Goal: Transaction & Acquisition: Purchase product/service

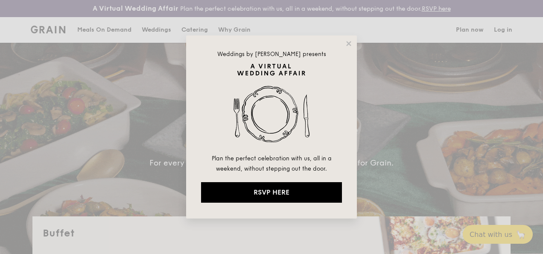
select select
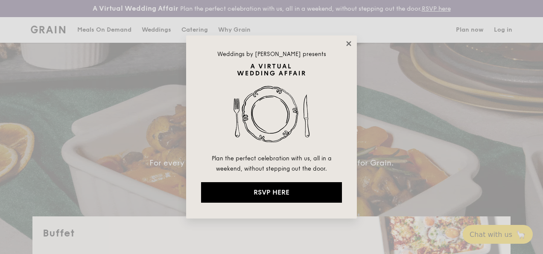
click at [350, 43] on icon at bounding box center [349, 44] width 8 height 8
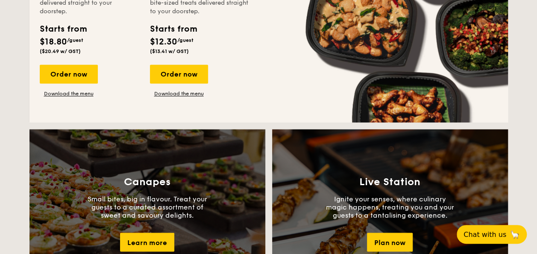
scroll to position [640, 0]
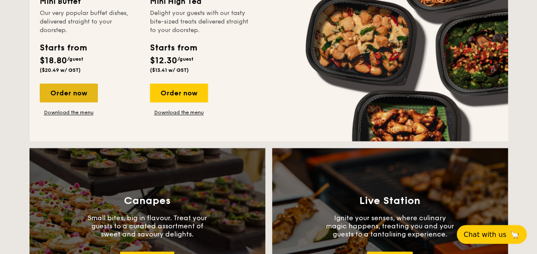
click at [60, 91] on div "Order now" at bounding box center [69, 92] width 58 height 19
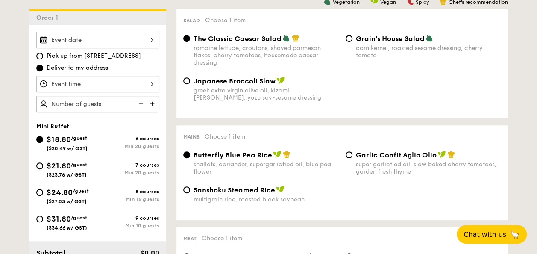
scroll to position [299, 0]
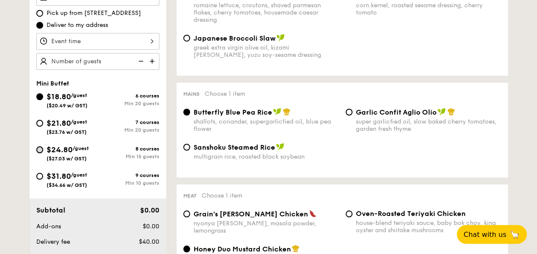
click at [40, 146] on input "$24.80 /guest ($27.03 w/ GST) 8 courses Min 15 guests" at bounding box center [39, 149] width 7 height 7
radio input "true"
radio input "false"
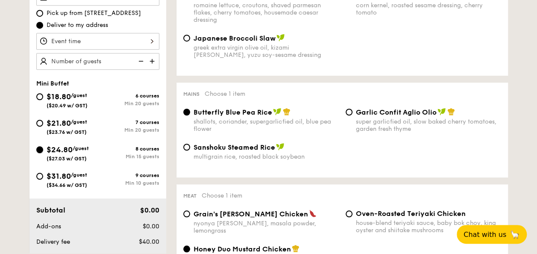
radio input "true"
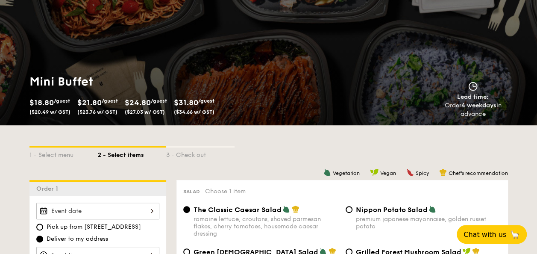
scroll to position [171, 0]
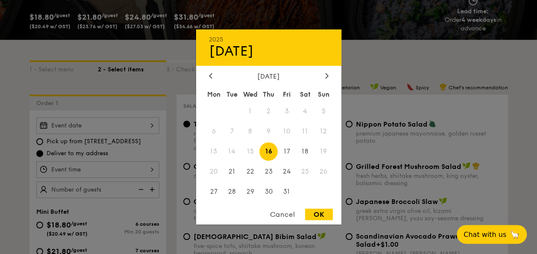
click at [144, 121] on div "2025 Oct [DATE] Tue Wed Thu Fri Sat Sun 1 2 3 4 5 6 7 8 9 10 11 12 13 14 15 16 …" at bounding box center [97, 125] width 123 height 17
click at [328, 76] on icon at bounding box center [326, 76] width 3 height 6
click at [307, 110] on span "1" at bounding box center [305, 111] width 18 height 18
click at [322, 210] on div "OK" at bounding box center [319, 214] width 28 height 12
type input "[DATE]"
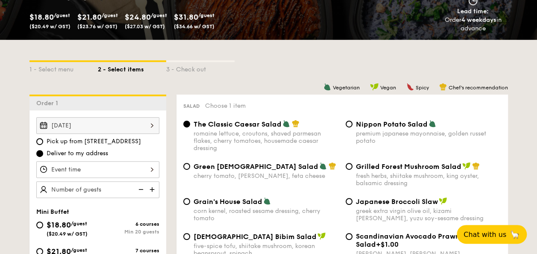
click at [139, 161] on div at bounding box center [97, 169] width 123 height 17
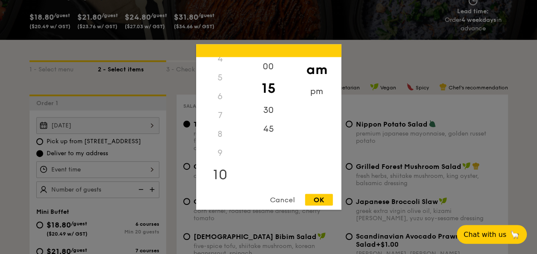
scroll to position [64, 0]
click at [224, 114] on div "6" at bounding box center [220, 114] width 48 height 19
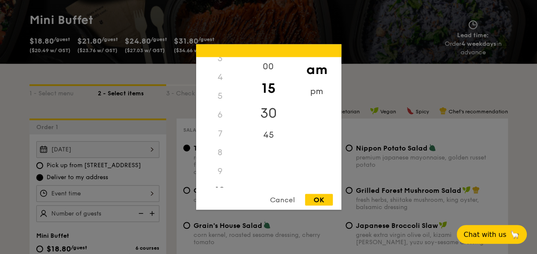
scroll to position [128, 0]
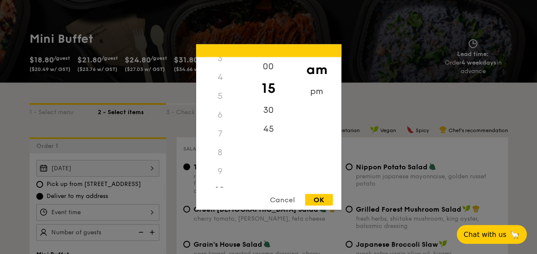
click at [221, 93] on div "5" at bounding box center [220, 96] width 48 height 19
click at [323, 91] on div "pm" at bounding box center [316, 94] width 48 height 25
click at [221, 94] on div "5" at bounding box center [220, 99] width 48 height 25
click at [272, 108] on div "30" at bounding box center [268, 113] width 48 height 25
click at [219, 119] on div "6" at bounding box center [220, 123] width 48 height 25
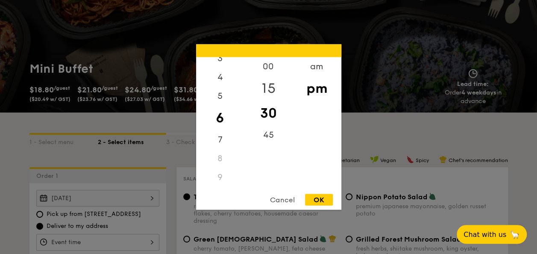
scroll to position [85, 0]
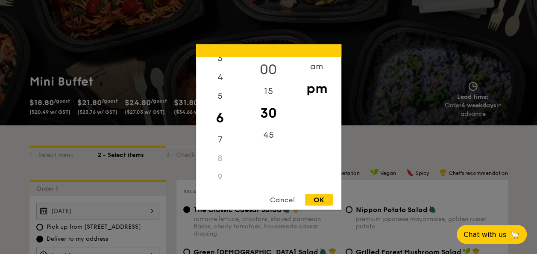
click at [263, 69] on div "00" at bounding box center [268, 69] width 48 height 25
click at [316, 197] on div "OK" at bounding box center [319, 200] width 28 height 12
type input "6:00PM"
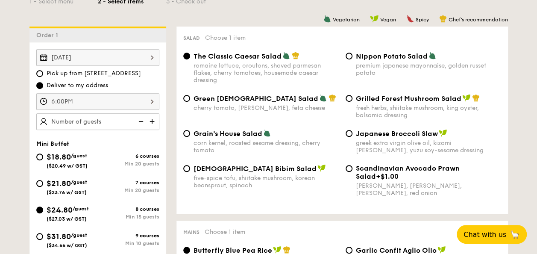
scroll to position [256, 0]
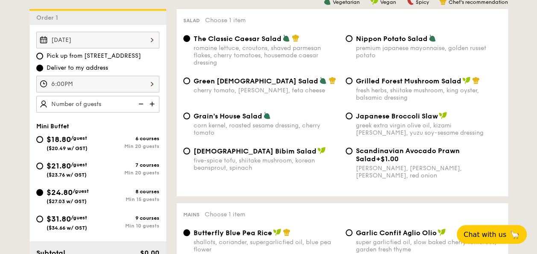
click at [151, 101] on img at bounding box center [152, 104] width 13 height 16
type input "20 guests"
click at [65, 162] on span "$21.80" at bounding box center [59, 165] width 24 height 9
click at [43, 162] on input "$21.80 /guest ($23.76 w/ GST) 7 courses Min 20 guests" at bounding box center [39, 165] width 7 height 7
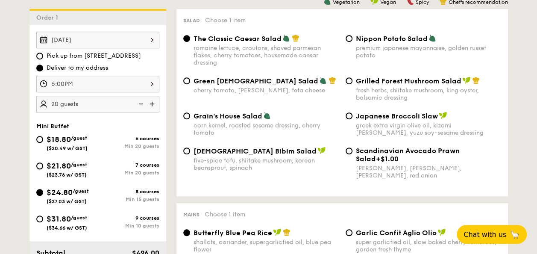
radio input "true"
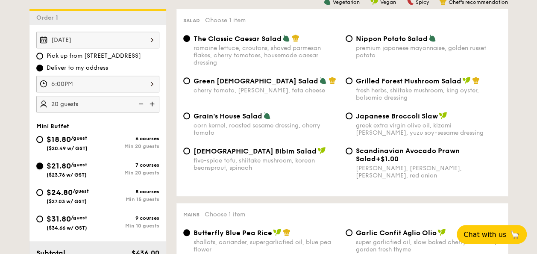
radio input "true"
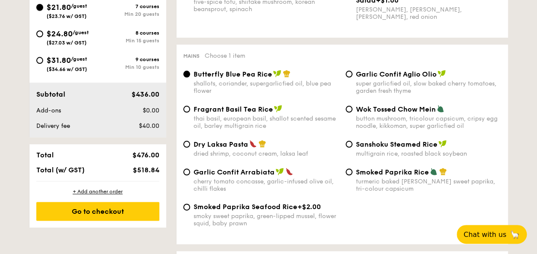
scroll to position [427, 0]
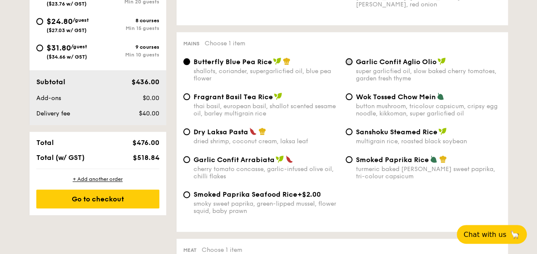
click at [349, 64] on input "Garlic Confit Aglio Olio super garlicfied oil, slow baked cherry tomatoes, gard…" at bounding box center [348, 61] width 7 height 7
radio input "true"
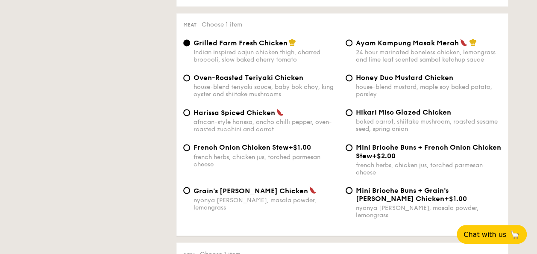
scroll to position [683, 0]
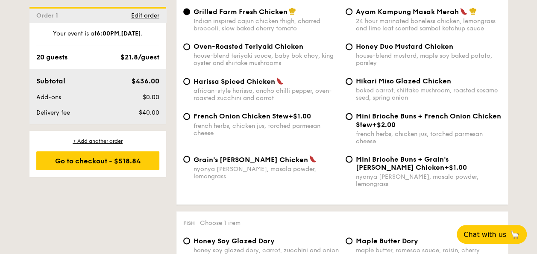
click at [189, 45] on div "Oven-Roasted Teriyaki Chicken house-blend teriyaki sauce, baby bok choy, king o…" at bounding box center [261, 54] width 162 height 24
click at [186, 50] on input "Oven-Roasted Teriyaki Chicken house-blend teriyaki sauce, baby bok choy, king o…" at bounding box center [186, 46] width 7 height 7
radio input "true"
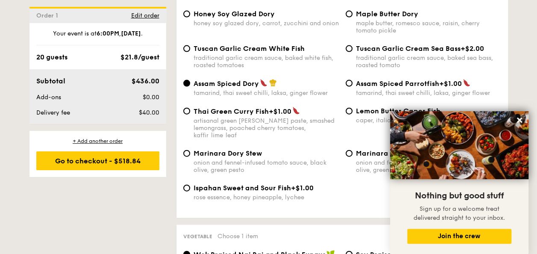
scroll to position [897, 0]
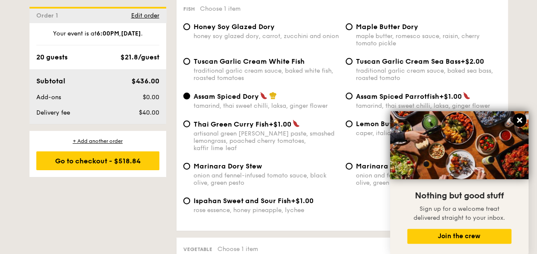
click at [520, 117] on icon at bounding box center [519, 120] width 8 height 8
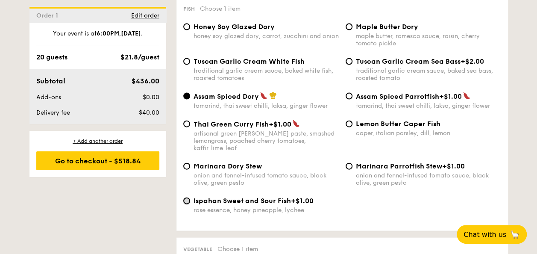
click at [188, 197] on input "Ispahan Sweet and Sour Fish +$1.00 rose essence, honey pineapple, lychee" at bounding box center [186, 200] width 7 height 7
radio input "true"
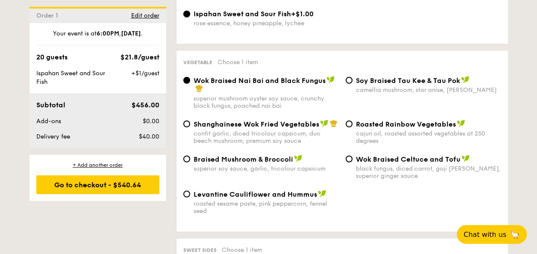
scroll to position [1110, 0]
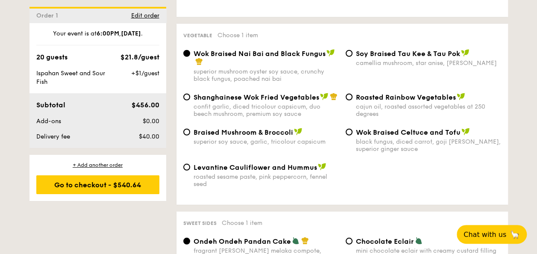
click at [190, 93] on div "Shanghainese Wok Fried Vegetables confit garlic, diced tricolour capsicum, duo …" at bounding box center [261, 105] width 162 height 25
click at [187, 94] on input "Shanghainese Wok Fried Vegetables confit garlic, diced tricolour capsicum, duo …" at bounding box center [186, 97] width 7 height 7
radio input "true"
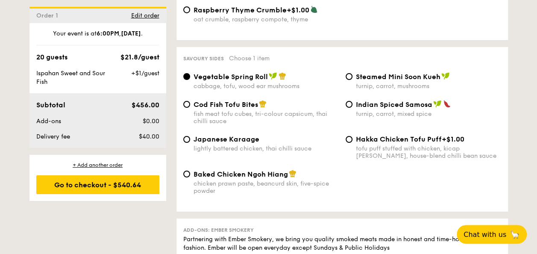
scroll to position [1494, 0]
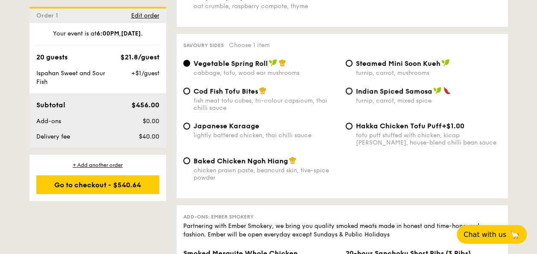
click at [191, 88] on div "Cod Fish Tofu Bites fish meat tofu cubes, tri-colour capsicum, thai chilli sauce" at bounding box center [261, 99] width 162 height 25
click at [187, 88] on input "Cod Fish Tofu Bites fish meat tofu cubes, tri-colour capsicum, thai chilli sauce" at bounding box center [186, 91] width 7 height 7
radio input "true"
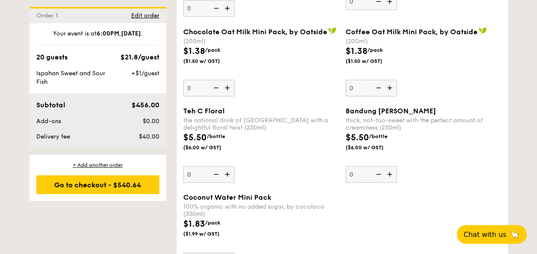
scroll to position [2391, 0]
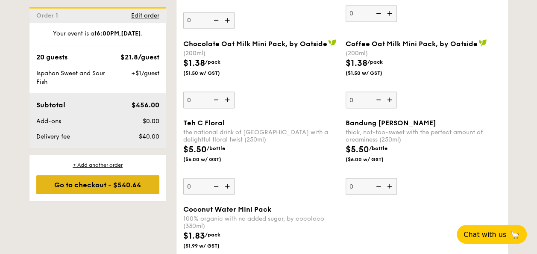
click at [94, 183] on div "Go to checkout - $540.64" at bounding box center [97, 184] width 123 height 19
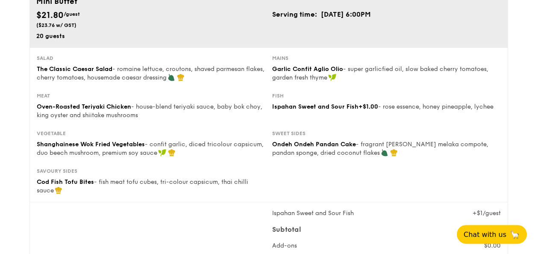
scroll to position [85, 0]
